Goal: Answer question/provide support: Share knowledge or assist other users

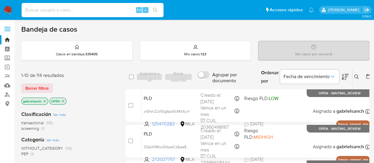
click at [55, 6] on input at bounding box center [93, 10] width 142 height 8
paste input "tFhuNJEjiYnPdWGBalucmcja"
type input "tFhuNJEjiYnPdWGBalucmcja"
click at [94, 9] on input "tFhuNJEjiYnPdWGBalucmcja" at bounding box center [93, 10] width 142 height 8
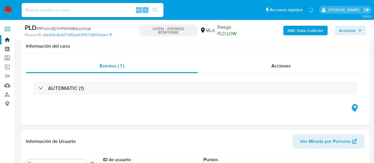
scroll to position [148, 0]
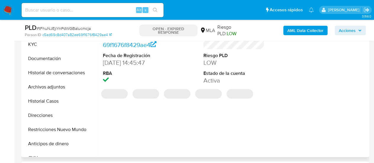
select select "10"
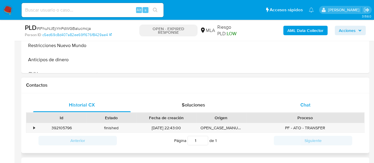
scroll to position [236, 0]
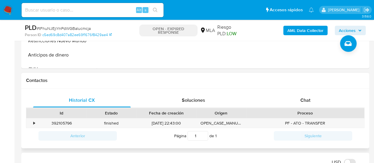
click at [309, 92] on div "Historial CX Soluciones Chat Id Estado Fecha de creación Origen Proceso • 39210…" at bounding box center [195, 118] width 348 height 60
click at [315, 100] on div "Chat" at bounding box center [306, 100] width 98 height 14
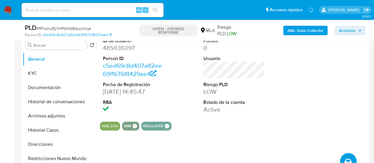
scroll to position [118, 0]
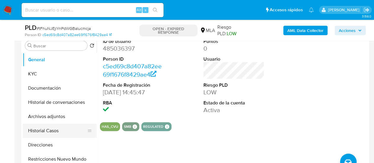
click at [50, 130] on button "Historial Casos" at bounding box center [57, 131] width 69 height 14
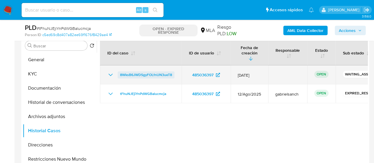
drag, startPoint x: 174, startPoint y: 69, endPoint x: 120, endPoint y: 69, distance: 54.7
click at [120, 69] on td "8WksB6JWDSgyFOLfnUN3ueT8" at bounding box center [141, 74] width 82 height 19
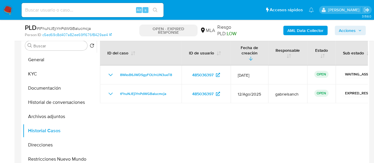
click at [106, 12] on input at bounding box center [93, 10] width 142 height 8
paste input "TTAlpznkMHZHRkTbILp2ZChv"
type input "TTAlpznkMHZHRkTbILp2ZChv"
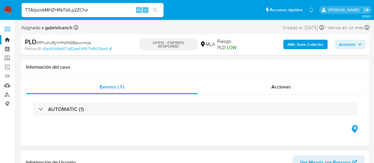
select select "10"
click at [76, 11] on input "TTAlpznkMHZHRkTbILp2ZChv" at bounding box center [93, 10] width 142 height 8
paste input "whyYlVbX3iMZDbsJqsioj0Zl"
type input "whyYlVbX3iMZDbsJqsioj0Zl"
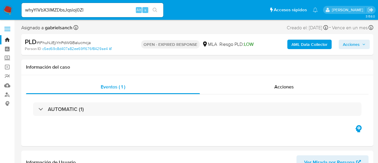
select select "10"
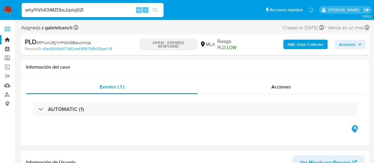
click at [75, 12] on input "whyYlVbX3iMZDbsJqsioj0Zl" at bounding box center [93, 10] width 142 height 8
paste input "OGpX3MooQlbpeCz6jes8PViK"
type input "OGpX3MooQlbpeCz6jes8PViK"
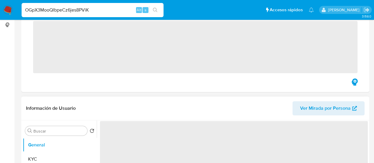
scroll to position [148, 0]
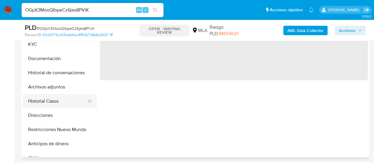
click at [44, 95] on button "Historial Casos" at bounding box center [57, 101] width 69 height 14
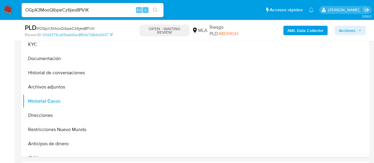
select select "10"
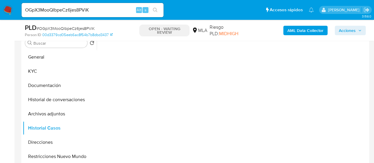
scroll to position [118, 0]
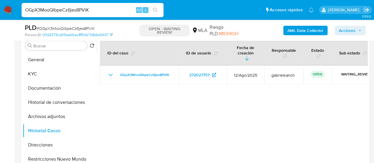
click at [59, 10] on input "OGpX3MooQlbpeCz6jes8PViK" at bounding box center [93, 10] width 142 height 8
paste input "jfuYt4dkPI6TDv0RCiv1Ss5B"
type input "jfuYt4dkPI6TDv0RCiv1Ss5B"
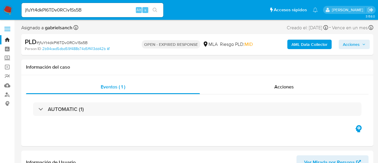
select select "10"
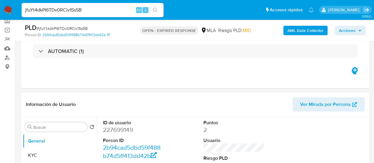
scroll to position [89, 0]
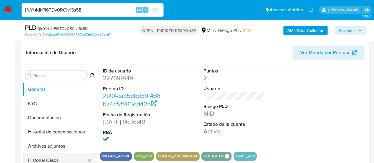
click at [57, 159] on button "Historial Casos" at bounding box center [57, 160] width 69 height 14
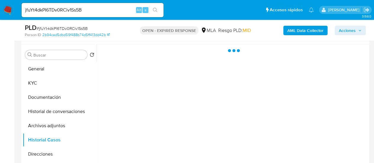
scroll to position [118, 0]
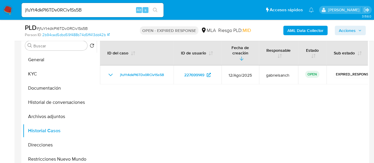
click at [68, 13] on input "jfuYt4dkPI6TDv0RCiv1Ss5B" at bounding box center [93, 10] width 142 height 8
paste input "wQtdKty46eB7DmCUpwm8AVsS"
type input "wQtdKty46eB7DmCUpwm8AVsS"
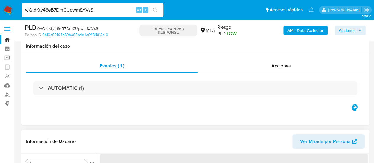
scroll to position [118, 0]
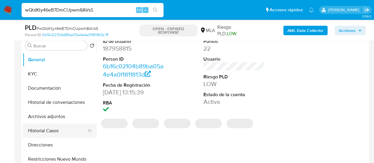
click at [44, 130] on button "Historial Casos" at bounding box center [57, 131] width 69 height 14
select select "10"
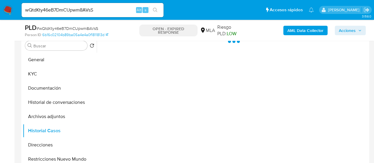
scroll to position [89, 0]
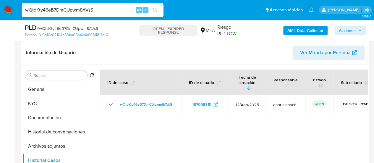
click at [53, 10] on input "wQtdKty46eB7DmCUpwm8AVsS" at bounding box center [93, 10] width 142 height 8
paste input "Xr7AwPobPw7AXzuKAPcTqKEY"
type input "Xr7AwPobPw7AXzuKAPcTqKEY"
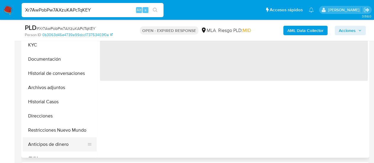
scroll to position [148, 0]
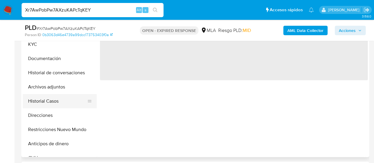
click at [41, 102] on button "Historial Casos" at bounding box center [57, 101] width 69 height 14
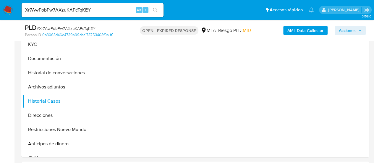
select select "10"
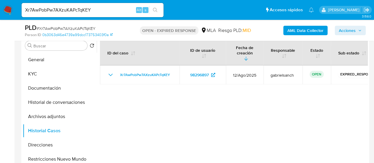
click at [83, 12] on input "Xr7AwPobPw7AXzuKAPcTqKEY" at bounding box center [93, 10] width 142 height 8
paste input "BWXnfju0Sz31IgW20nS7YscP"
type input "BWXnfju0Sz31IgW20nS7YscP"
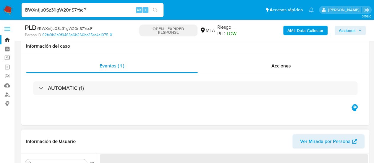
scroll to position [118, 0]
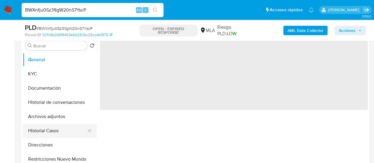
click at [54, 127] on button "Historial Casos" at bounding box center [57, 131] width 69 height 14
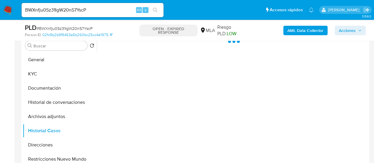
select select "10"
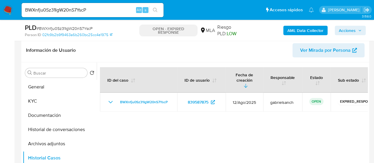
scroll to position [89, 0]
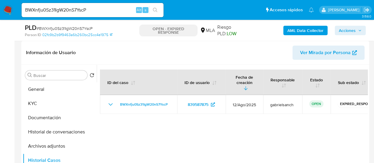
click at [79, 7] on input "BWXnfju0Sz31IgW20nS7YscP" at bounding box center [93, 10] width 142 height 8
paste input "em0DyVTWVa32a1kyRnf5gTjl"
type input "em0DyVTWVa32a1kyRnf5gTjl"
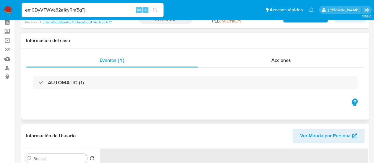
scroll to position [89, 0]
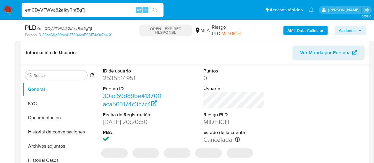
click at [48, 157] on button "Historial Casos" at bounding box center [60, 160] width 74 height 14
select select "10"
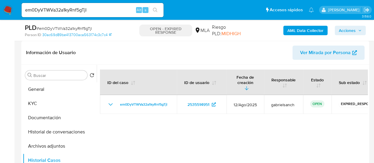
click at [76, 2] on div "em0DyVTWVa32a1kyRnf5gTjl Alt s" at bounding box center [93, 10] width 142 height 17
click at [77, 7] on input "em0DyVTWVa32a1kyRnf5gTjl" at bounding box center [93, 10] width 142 height 8
paste input "E1LGigEGs3B5oWjFFtFtI157"
type input "E1LGigEGs3B5oWjFFtFtI157"
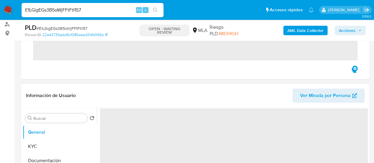
scroll to position [89, 0]
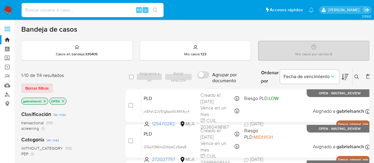
click at [77, 10] on input at bounding box center [93, 10] width 142 height 8
paste input "OGpX3MooQlbpeCz6jes8PViK"
type input "OGpX3MooQlbpeCz6jes8PViK"
click at [83, 8] on input "OGpX3MooQlbpeCz6jes8PViK" at bounding box center [93, 10] width 142 height 8
click at [83, 8] on input at bounding box center [93, 10] width 142 height 8
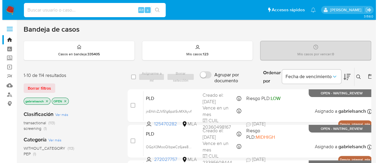
scroll to position [30, 0]
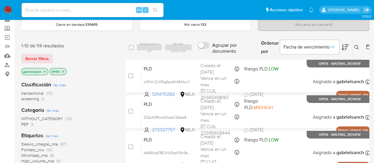
click at [355, 45] on icon at bounding box center [356, 47] width 5 height 5
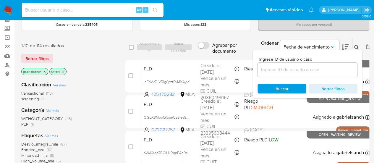
click at [284, 69] on input at bounding box center [307, 70] width 100 height 8
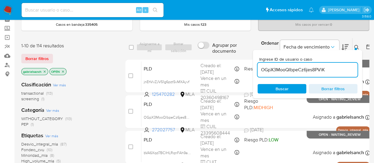
type input "OGpX3MooQlbpeCz6jes8PViK"
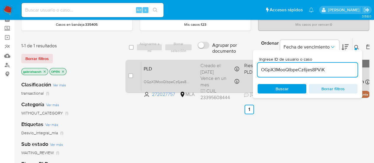
click at [130, 78] on div "case-item-checkbox" at bounding box center [130, 76] width 5 height 6
click at [129, 74] on input "checkbox" at bounding box center [130, 75] width 5 height 5
checkbox input "true"
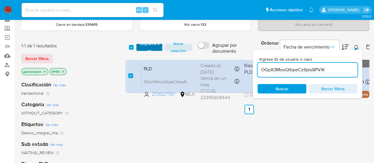
click at [146, 45] on span "Asignarme a mí" at bounding box center [149, 47] width 20 height 6
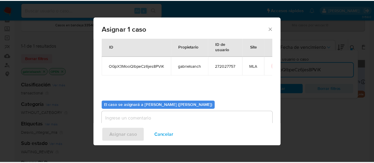
scroll to position [30, 0]
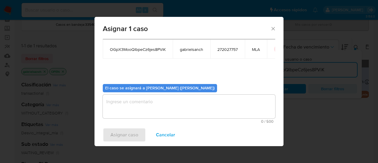
click at [158, 96] on textarea "assign-modal" at bounding box center [189, 107] width 173 height 24
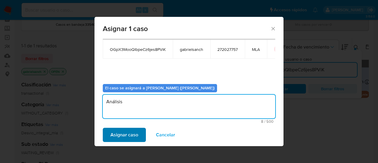
type textarea "Análisis"
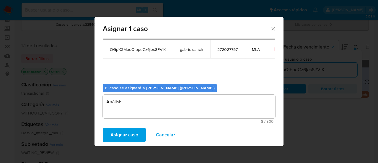
click at [133, 135] on span "Asignar caso" at bounding box center [125, 134] width 28 height 13
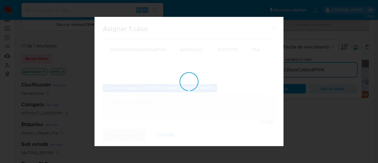
checkbox input "false"
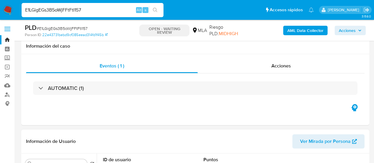
scroll to position [118, 0]
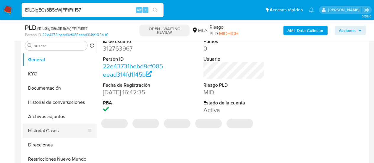
click at [28, 130] on button "Historial Casos" at bounding box center [57, 131] width 69 height 14
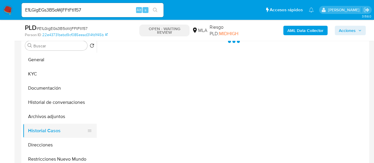
select select "10"
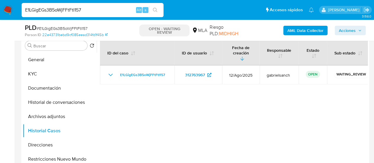
click at [68, 12] on input "E1LGigEGs3B5oWjFFtFtI157" at bounding box center [93, 10] width 142 height 8
paste input "lxPN1Us2PVQGXU7nhhGmflJ"
type input "ElxPN1Us2PVQGXU7nhhGmflJ"
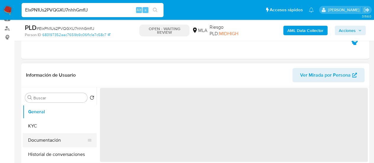
scroll to position [89, 0]
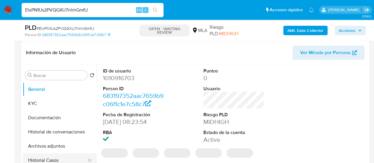
click at [58, 159] on button "Historial Casos" at bounding box center [57, 160] width 69 height 14
select select "10"
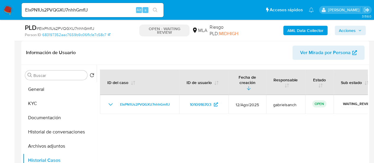
click at [39, 6] on div "ElxPN1Us2PVQGXU7nhhGmflJ Alt s" at bounding box center [93, 10] width 142 height 14
click at [44, 7] on input "ElxPN1Us2PVQGXU7nhhGmflJ" at bounding box center [93, 10] width 142 height 8
paste input "h91qFUbrQNGGhdqTfoAZKQLE"
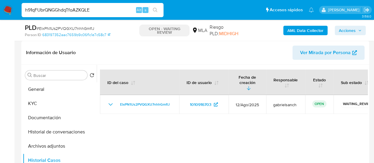
type input "h91qFUbrQNGGhdqTfoAZKQLE"
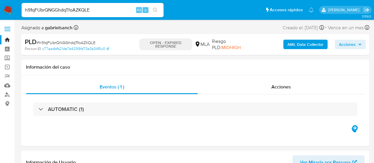
select select "10"
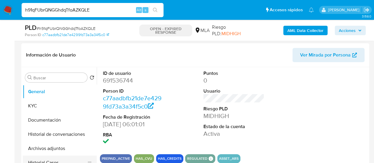
scroll to position [118, 0]
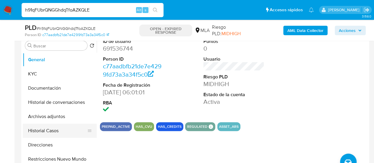
click at [40, 130] on button "Historial Casos" at bounding box center [57, 131] width 69 height 14
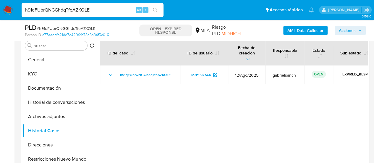
click at [35, 9] on input "h91qFUbrQNGGhdqTfoAZKQLE" at bounding box center [93, 10] width 142 height 8
paste input "VZs4zThGMZ134efENjwibVwD"
type input "VZs4zThGMZ134efENjwibVwD"
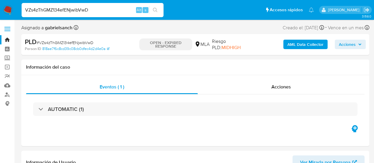
select select "10"
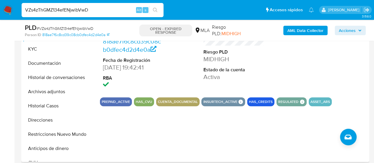
scroll to position [148, 0]
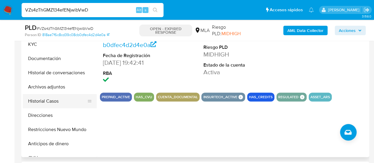
click at [53, 98] on button "Historial Casos" at bounding box center [57, 101] width 69 height 14
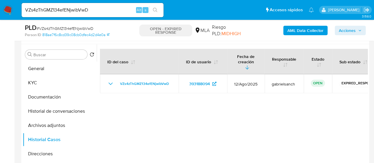
scroll to position [118, 0]
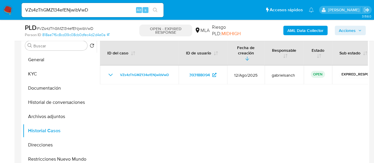
click at [44, 10] on input "VZs4zThGMZ134efENjwibVwD" at bounding box center [93, 10] width 142 height 8
paste input "W2OUgYUG1RC3ujr23b52k6Wu"
type input "W2OUgYUG1RC3ujr23b52k6Wu"
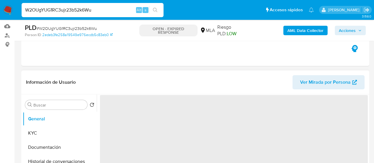
scroll to position [118, 0]
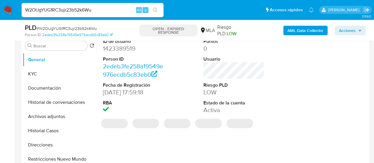
click at [41, 132] on button "Historial Casos" at bounding box center [60, 131] width 74 height 14
select select "10"
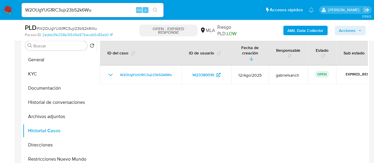
scroll to position [89, 0]
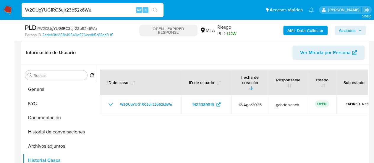
click at [51, 10] on input "W2OUgYUG1RC3ujr23b52k6Wu" at bounding box center [93, 10] width 142 height 8
paste input "BmqL6a0nbwbkYZAKZ14DUrPp"
type input "BmqL6a0nbwbkYZAKZ14DUrPp"
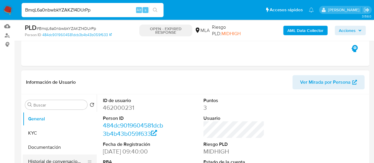
scroll to position [89, 0]
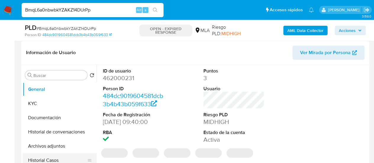
select select "10"
click at [44, 161] on button "Historial Casos" at bounding box center [57, 160] width 69 height 14
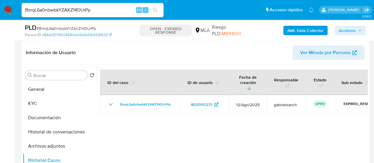
click at [73, 12] on input "BmqL6a0nbwbkYZAKZ14DUrPp" at bounding box center [93, 10] width 142 height 8
paste input "TbpRmYrJfgVojre3bTIktM4U"
type input "TbpRmYrJfgVojre3bTIktM4U"
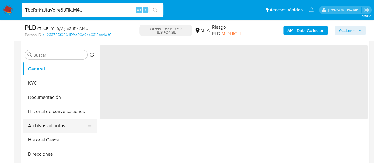
scroll to position [118, 0]
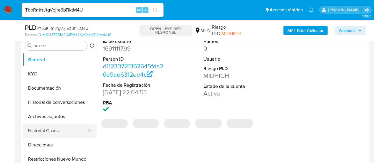
click at [44, 126] on button "Historial Casos" at bounding box center [57, 131] width 69 height 14
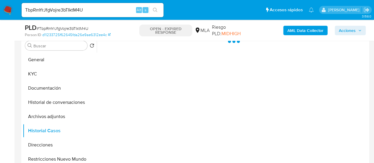
select select "10"
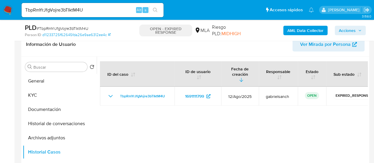
scroll to position [89, 0]
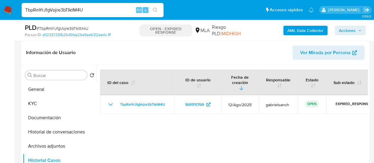
click at [65, 8] on input "TbpRmYrJfgVojre3bTIktM4U" at bounding box center [93, 10] width 142 height 8
paste input "NwaHL5p5r94oQyPqaD8aTUD9"
type input "NwaHL5p5r94oQyPqaD8aTUD9"
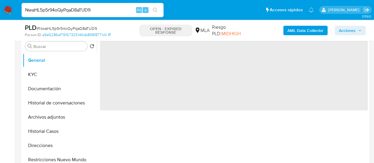
scroll to position [118, 0]
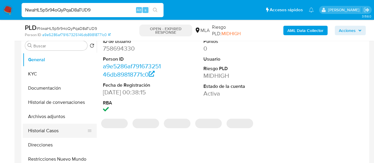
click at [47, 127] on button "Historial Casos" at bounding box center [57, 131] width 69 height 14
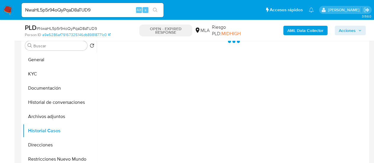
select select "10"
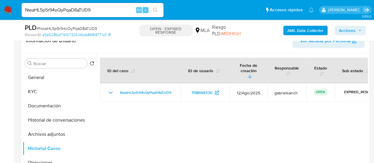
scroll to position [89, 0]
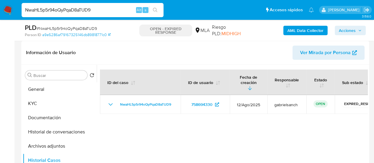
click at [63, 7] on input "NwaHL5p5r94oQyPqaD8aTUD9" at bounding box center [93, 10] width 142 height 8
paste input "7ym5b0zvT4by4jEhAFAS4Xqo"
type input "7ym5b0zvT4by4jEhAFAS4Xqo"
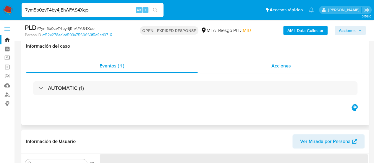
scroll to position [89, 0]
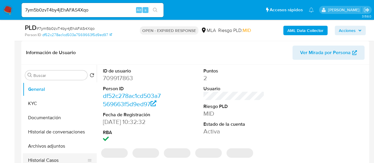
click at [48, 159] on button "Historial Casos" at bounding box center [57, 160] width 69 height 14
select select "10"
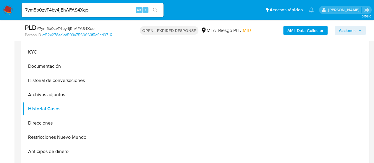
scroll to position [118, 0]
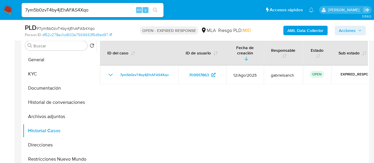
click at [77, 9] on input "7ym5b0zvT4by4jEhAFAS4Xqo" at bounding box center [93, 10] width 142 height 8
paste input "fdIDKWPRQNo3VovxAvsDVFYu"
type input "fdIDKWPRQNo3VovxAvsDVFYu"
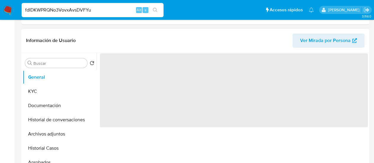
scroll to position [148, 0]
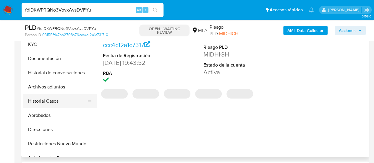
click at [57, 104] on button "Historial Casos" at bounding box center [57, 101] width 69 height 14
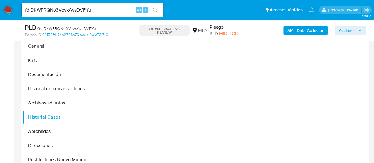
select select "10"
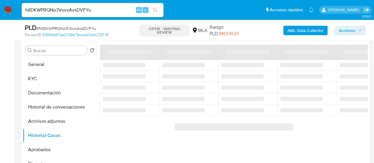
scroll to position [118, 0]
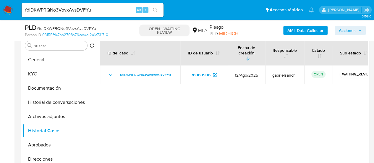
click at [49, 10] on input "fdIDKWPRQNo3VovxAvsDVFYu" at bounding box center [93, 10] width 142 height 8
paste input "0sYPW8hE1i2SjuWSI0CeQiTs"
type input "0sYPW8hE1i2SjuWSI0CeQiTs"
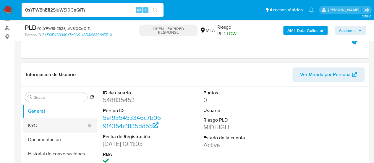
scroll to position [89, 0]
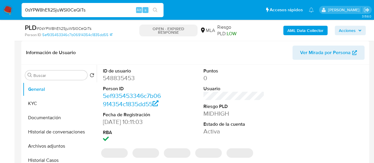
select select "10"
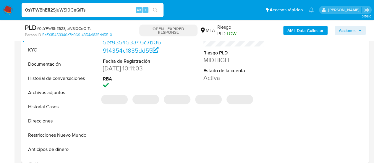
scroll to position [148, 0]
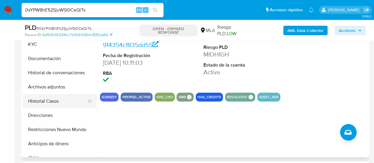
click at [34, 100] on button "Historial Casos" at bounding box center [57, 101] width 69 height 14
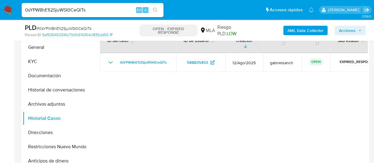
scroll to position [118, 0]
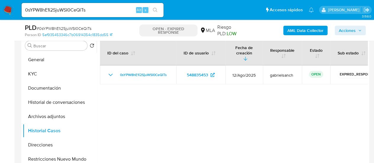
click at [53, 6] on input "0sYPW8hE1i2SjuWSI0CeQiTs" at bounding box center [93, 10] width 142 height 8
paste input "eZ351Kf1oqgTcvZuoTYeQbYy"
type input "eZ351Kf1oqgTcvZuoTYeQbYy"
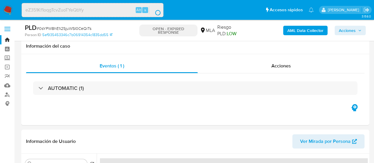
select select "10"
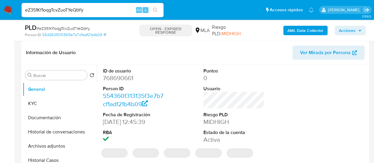
scroll to position [118, 0]
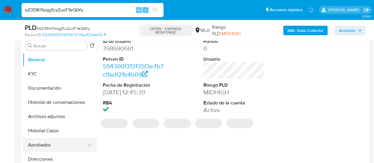
select select "10"
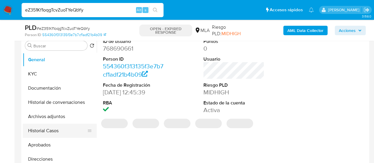
click at [54, 129] on button "Historial Casos" at bounding box center [57, 131] width 69 height 14
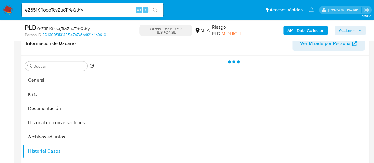
scroll to position [89, 0]
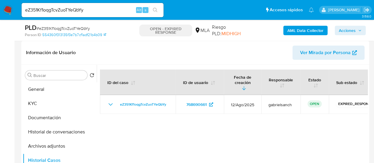
click at [76, 7] on input "eZ351Kf1oqgTcvZuoTYeQbYy" at bounding box center [93, 10] width 142 height 8
paste input "54cC8ZVozbPYvnyvw7CWGfRI"
type input "54cC8ZVozbPYvnyvw7CWGfRI"
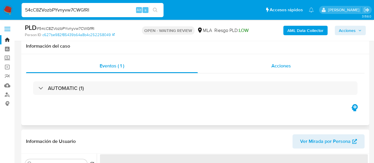
scroll to position [89, 0]
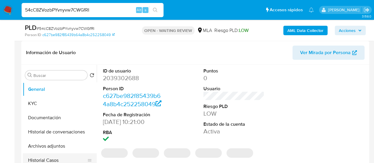
click at [46, 161] on button "Historial Casos" at bounding box center [57, 160] width 69 height 14
select select "10"
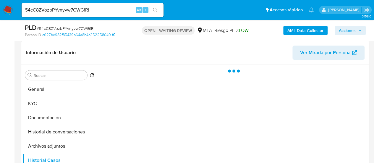
scroll to position [118, 0]
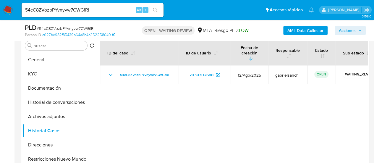
click at [61, 16] on div "54cC8ZVozbPYvnyvw7CWGfRI Alt s" at bounding box center [93, 10] width 142 height 14
click at [58, 10] on input "54cC8ZVozbPYvnyvw7CWGfRI" at bounding box center [93, 10] width 142 height 8
paste input "O2IzwE60sPOtM4S1qDBtOI3V"
type input "O2IzwE60sPOtM4S1qDBtOI3V"
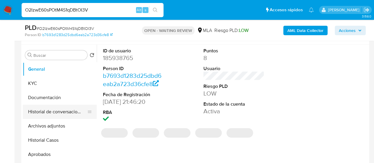
select select "10"
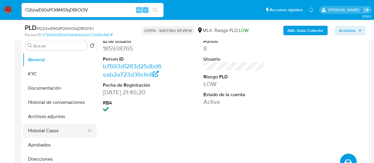
click at [42, 130] on button "Historial Casos" at bounding box center [57, 131] width 69 height 14
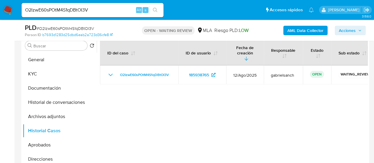
click at [67, 9] on input "O2IzwE60sPOtM4S1qDBtOI3V" at bounding box center [93, 10] width 142 height 8
paste input "2UkfrEWrpyyZPrKQeTowiXR8"
type input "2UkfrEWrpyyZPrKQeTowiXR8"
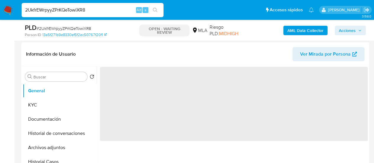
scroll to position [89, 0]
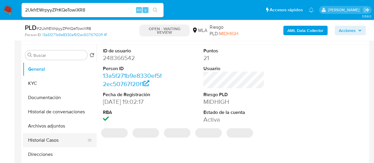
select select "10"
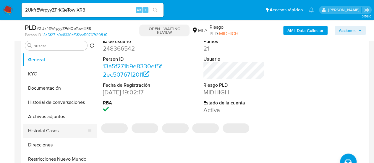
click at [46, 131] on button "Historial Casos" at bounding box center [57, 131] width 69 height 14
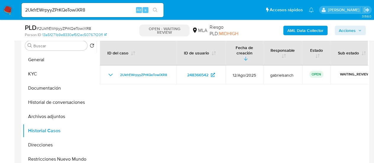
scroll to position [89, 0]
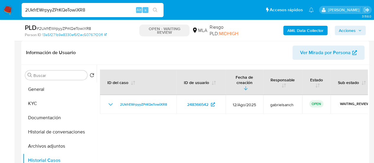
click at [67, 8] on input "2UkfrEWrpyyZPrKQeTowiXR8" at bounding box center [93, 10] width 142 height 8
paste input "IBmSd0Hni2FIgx0JxfPTtoDt"
type input "IBmSd0Hni2FIgx0JxfPTtoDt"
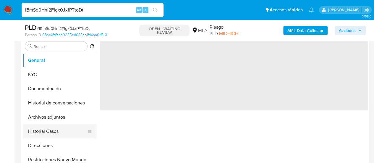
scroll to position [118, 0]
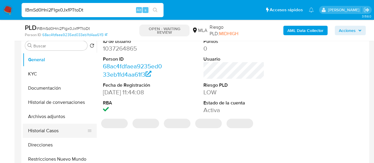
click at [38, 126] on button "Historial Casos" at bounding box center [57, 131] width 69 height 14
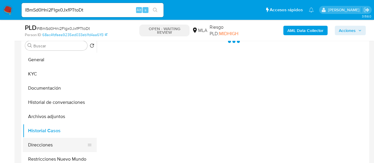
select select "10"
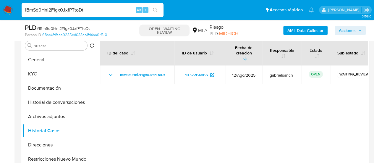
click at [51, 10] on input "IBmSd0Hni2FIgx0JxfPTtoDt" at bounding box center [93, 10] width 142 height 8
paste input "fKsNweYOAElXHeDculayRlTh"
type input "fKsNweYOAElXHeDculayRlTh"
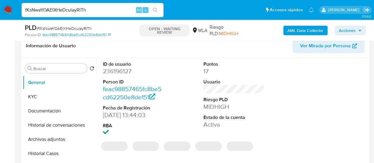
scroll to position [118, 0]
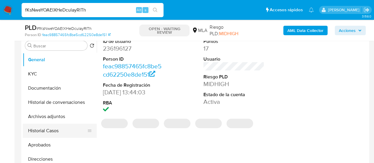
select select "10"
click at [39, 125] on button "Historial Casos" at bounding box center [57, 131] width 69 height 14
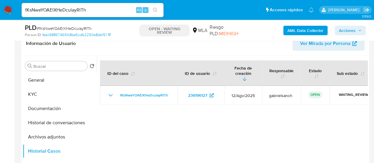
scroll to position [89, 0]
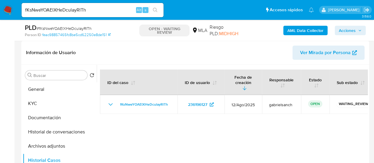
click at [67, 12] on input "fKsNweYOAElXHeDculayRlTh" at bounding box center [93, 10] width 142 height 8
paste input "26Y3U1Cq3NzQRpAz7bLCbCmX"
type input "26Y3U1Cq3NzQRpAz7bLCbCmX"
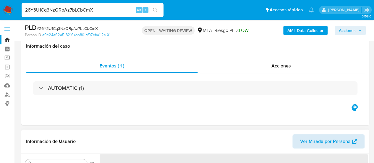
scroll to position [89, 0]
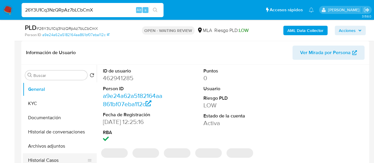
click at [43, 160] on button "Historial Casos" at bounding box center [57, 160] width 69 height 14
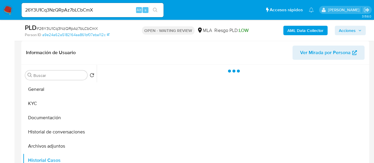
select select "10"
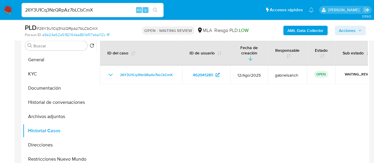
click at [76, 9] on input "26Y3U1Cq3NzQRpAz7bLCbCmX" at bounding box center [93, 10] width 142 height 8
paste input "OGpX3MooQlbpeCz6jes8PViK"
type input "OGpX3MooQlbpeCz6jes8PViK"
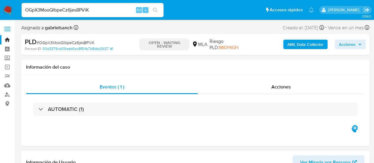
select select "10"
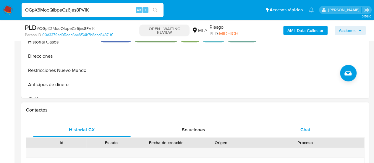
click at [313, 127] on div "Chat" at bounding box center [306, 130] width 98 height 14
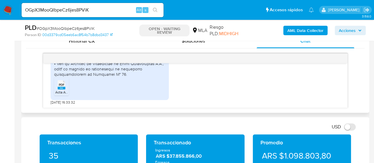
scroll to position [474, 0]
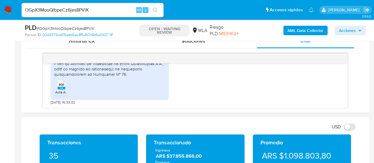
click at [57, 9] on input "OGpX3MooQlbpeCz6jes8PViK" at bounding box center [93, 10] width 142 height 8
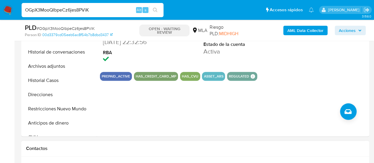
scroll to position [118, 0]
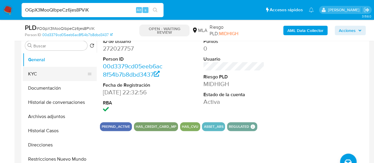
drag, startPoint x: 33, startPoint y: 71, endPoint x: 34, endPoint y: 74, distance: 3.4
click at [33, 71] on button "KYC" at bounding box center [57, 74] width 69 height 14
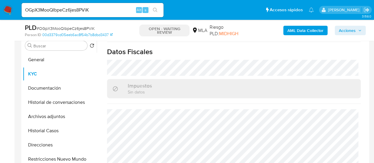
scroll to position [333, 0]
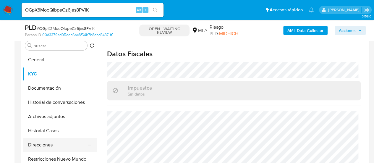
click at [45, 141] on button "Direcciones" at bounding box center [57, 145] width 69 height 14
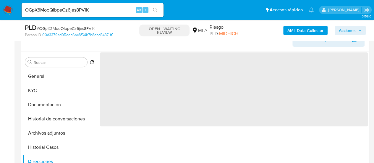
scroll to position [89, 0]
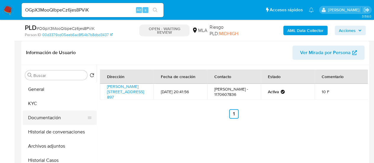
click at [56, 112] on button "Documentación" at bounding box center [57, 118] width 69 height 14
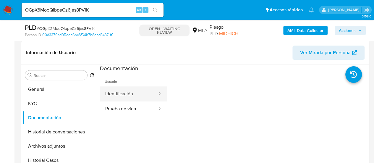
click at [130, 89] on button "Identificación" at bounding box center [129, 93] width 58 height 15
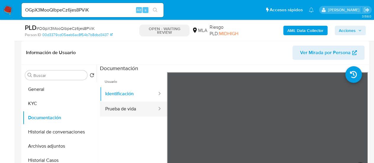
click at [138, 107] on button "Prueba de vida" at bounding box center [129, 108] width 58 height 15
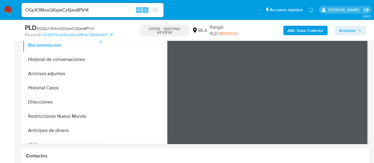
scroll to position [148, 0]
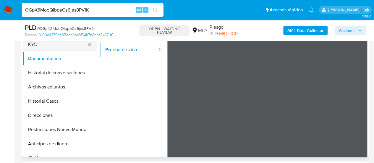
click at [38, 51] on button "KYC" at bounding box center [57, 44] width 69 height 14
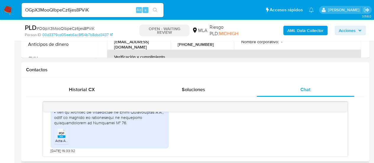
scroll to position [266, 0]
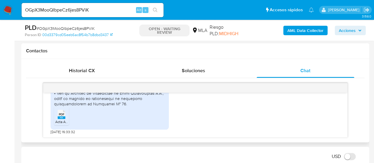
click at [63, 118] on icon "PDF" at bounding box center [62, 114] width 8 height 10
click at [73, 7] on input "OGpX3MooQlbpeCz6jes8PViK" at bounding box center [93, 10] width 142 height 8
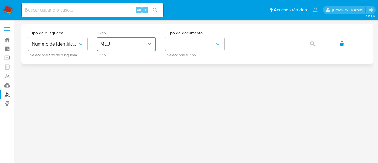
click at [119, 40] on button "MLU" at bounding box center [126, 44] width 59 height 14
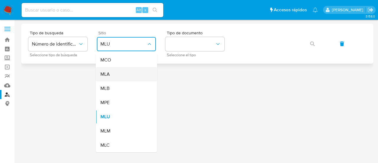
click at [125, 78] on div "MLA" at bounding box center [125, 74] width 48 height 14
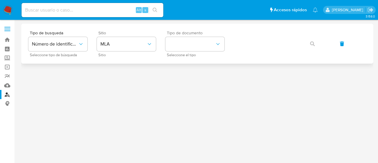
click at [191, 54] on span "Seleccione el tipo" at bounding box center [196, 55] width 59 height 3
click at [189, 49] on button "identificationType" at bounding box center [195, 44] width 59 height 14
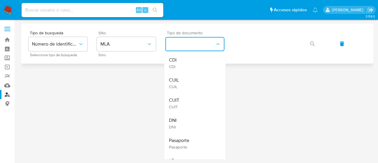
click at [194, 73] on div "CUIL CUIL" at bounding box center [193, 83] width 48 height 20
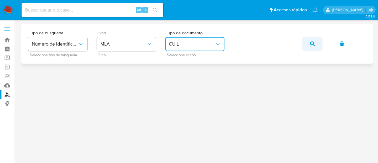
click at [312, 43] on icon "button" at bounding box center [312, 43] width 5 height 5
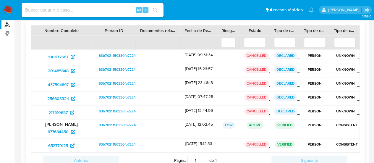
scroll to position [89, 0]
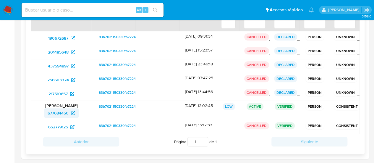
click at [66, 112] on span "677684450" at bounding box center [58, 112] width 21 height 9
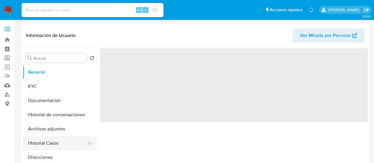
click at [48, 149] on button "Historial Casos" at bounding box center [57, 143] width 69 height 14
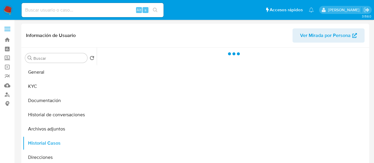
select select "10"
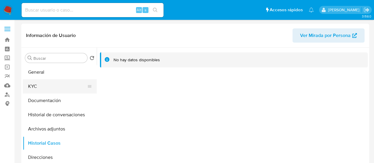
click at [46, 87] on button "KYC" at bounding box center [57, 86] width 69 height 14
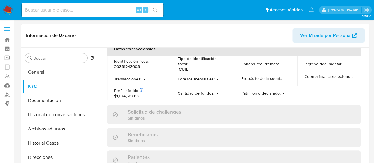
scroll to position [333, 0]
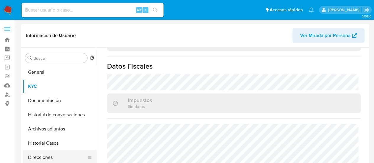
click at [45, 155] on button "Direcciones" at bounding box center [57, 157] width 69 height 14
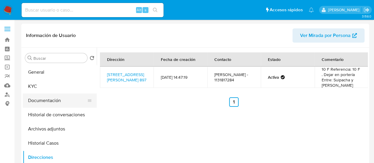
click at [40, 103] on button "Documentación" at bounding box center [57, 100] width 69 height 14
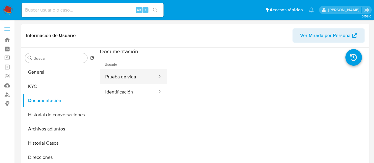
click at [132, 79] on button "Prueba de vida" at bounding box center [129, 76] width 58 height 15
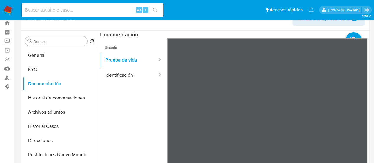
scroll to position [30, 0]
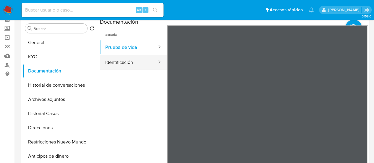
click at [109, 61] on button "Identificación" at bounding box center [129, 62] width 58 height 15
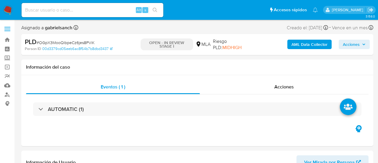
select select "10"
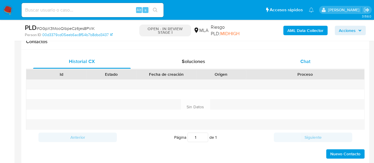
scroll to position [266, 0]
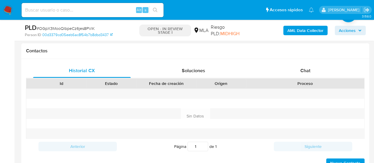
click at [287, 78] on div "Id Estado Fecha de creación Origen Proceso" at bounding box center [195, 83] width 338 height 10
click at [287, 77] on div "Chat" at bounding box center [306, 71] width 98 height 14
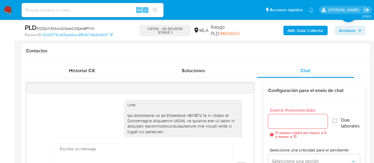
scroll to position [474, 0]
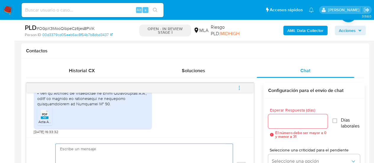
click at [129, 145] on textarea at bounding box center [142, 167] width 165 height 46
paste textarea "Hola, muchas gracias por tu respuesta. En este caso, necesitamos que nos propor…"
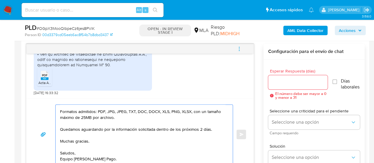
type textarea "Hola, muchas gracias por tu respuesta. En este caso, necesitamos que nos propor…"
click at [281, 84] on input "Esperar Respuesta (días)" at bounding box center [298, 82] width 60 height 8
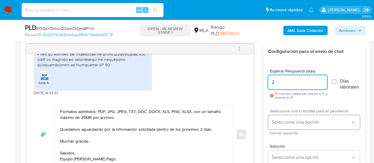
type input "2"
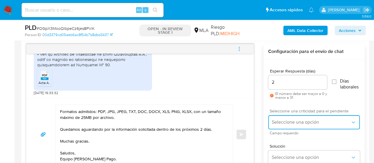
click at [278, 124] on span "Seleccione una opción" at bounding box center [311, 122] width 79 height 6
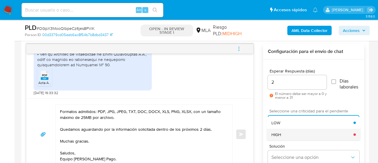
click at [281, 138] on div "HIGH" at bounding box center [313, 135] width 82 height 12
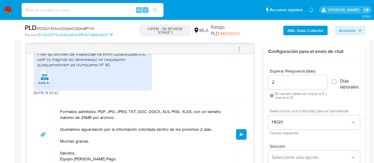
click at [242, 130] on button "Enviar" at bounding box center [241, 134] width 11 height 11
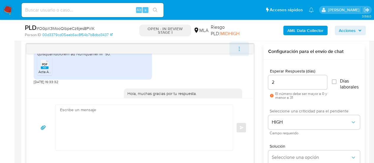
scroll to position [588, 0]
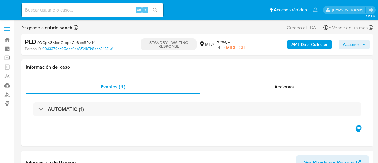
select select "10"
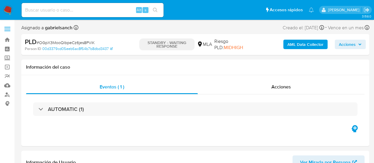
click at [61, 11] on input at bounding box center [93, 10] width 142 height 8
paste input "jfuYt4dkPI6TDv0RCiv1Ss5B"
type input "jfuYt4dkPI6TDv0RCiv1Ss5B"
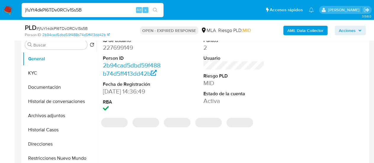
scroll to position [118, 0]
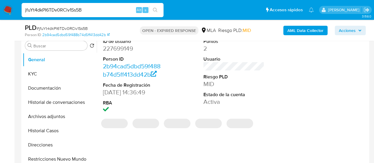
select select "10"
